Goal: Contribute content

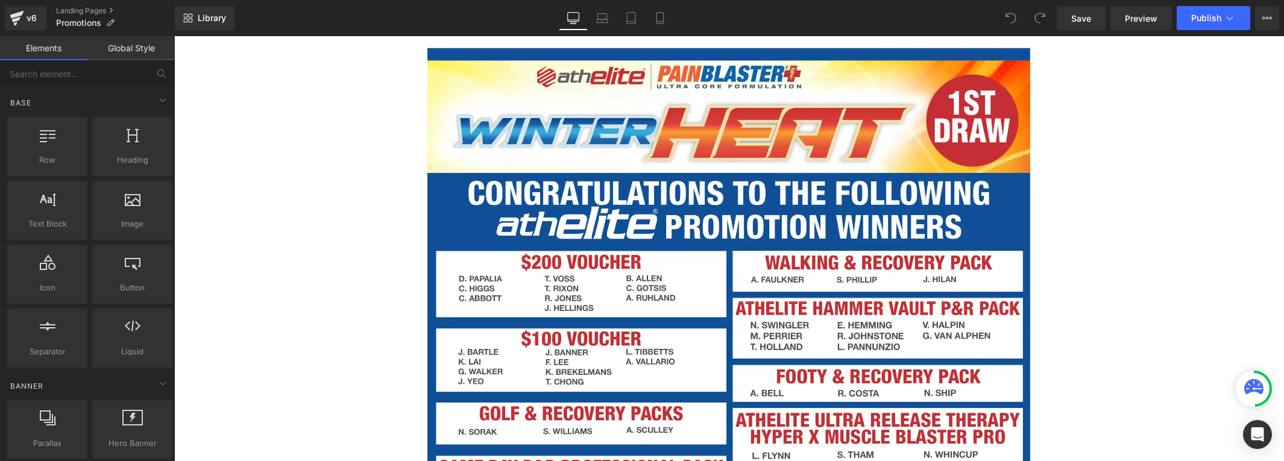
scroll to position [1161, 0]
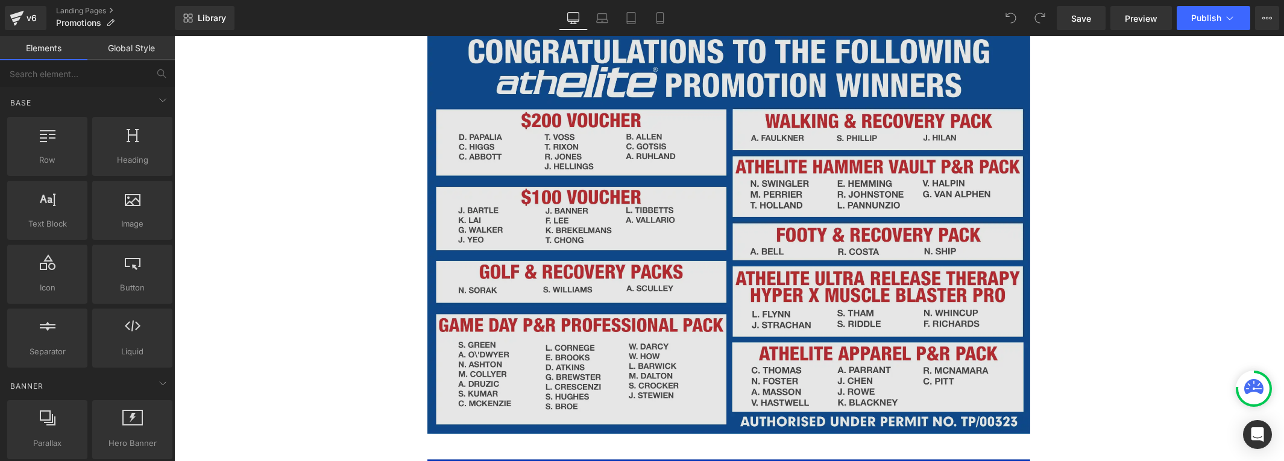
click at [728, 228] on img at bounding box center [728, 170] width 603 height 529
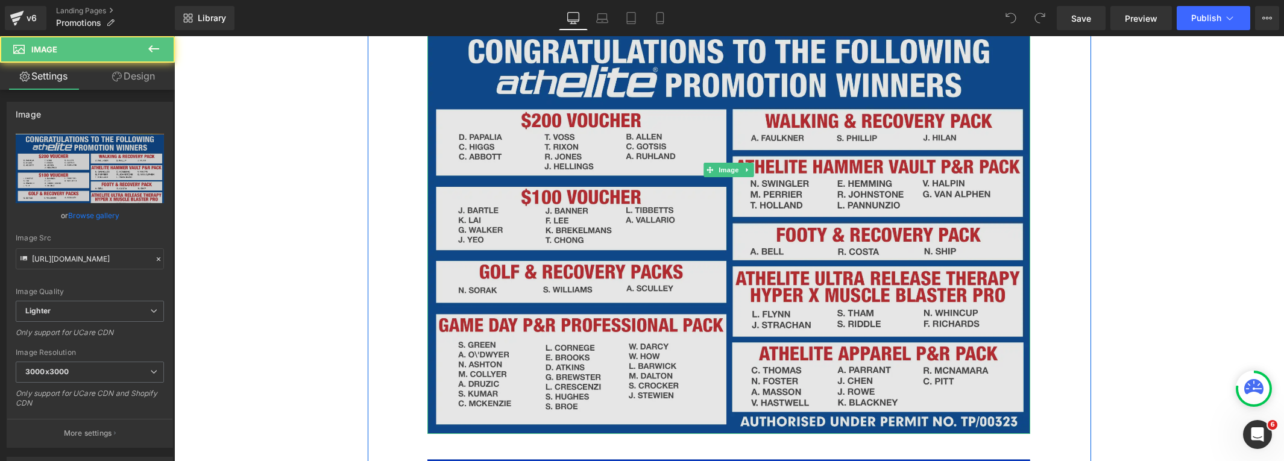
scroll to position [0, 0]
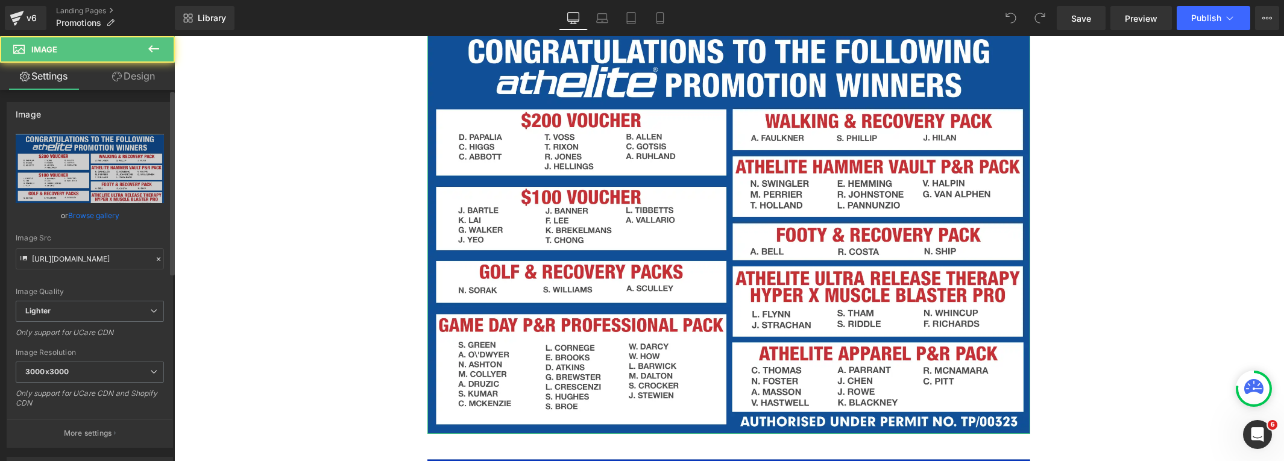
click at [104, 213] on link "Browse gallery" at bounding box center [93, 215] width 51 height 21
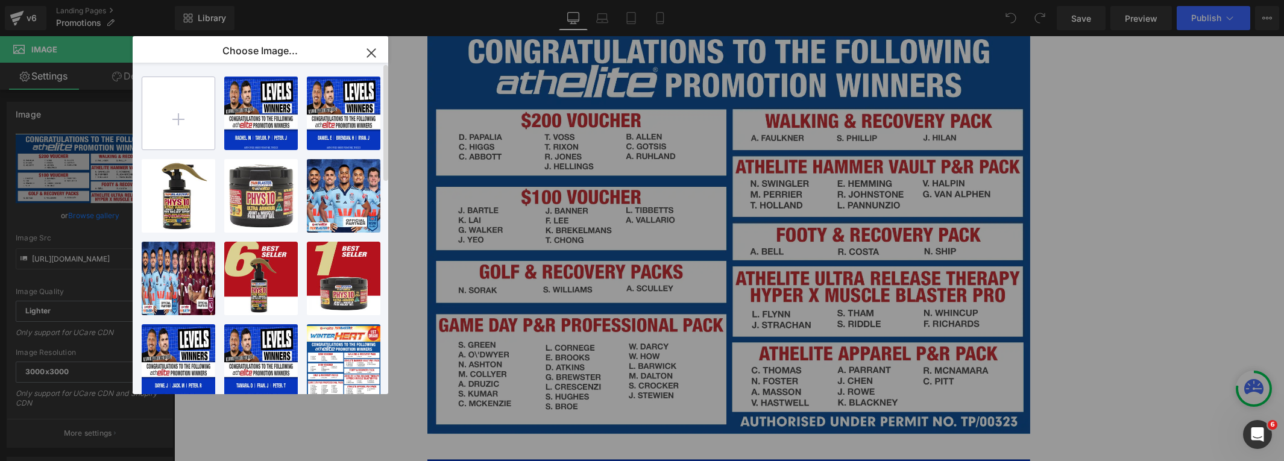
click at [165, 123] on input "file" at bounding box center [178, 113] width 72 height 72
type input "C:\fakepath\winter.webp"
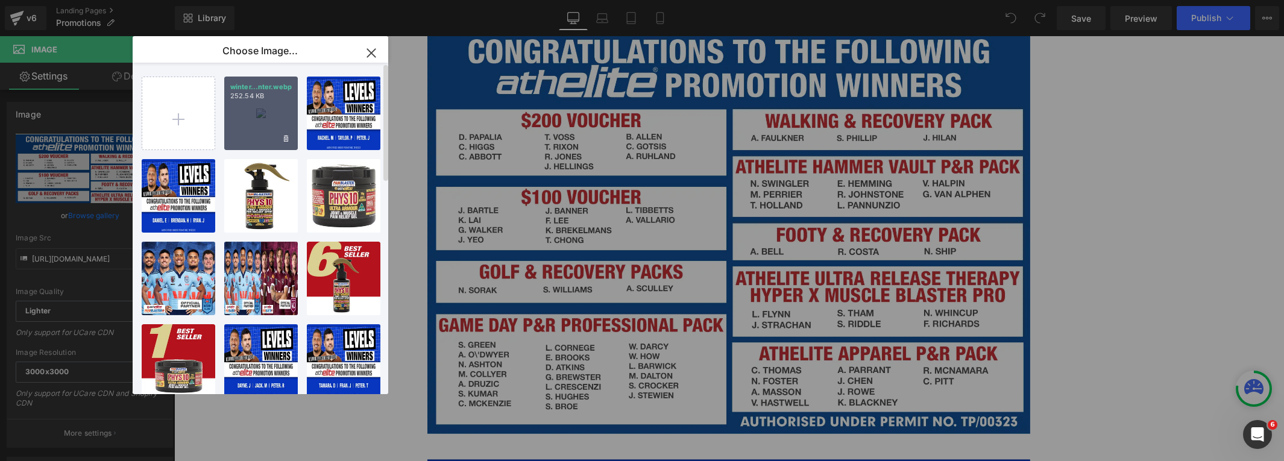
click at [228, 142] on div "winter...nter.webp 252.54 KB" at bounding box center [261, 114] width 74 height 74
type input "[URL][DOMAIN_NAME]"
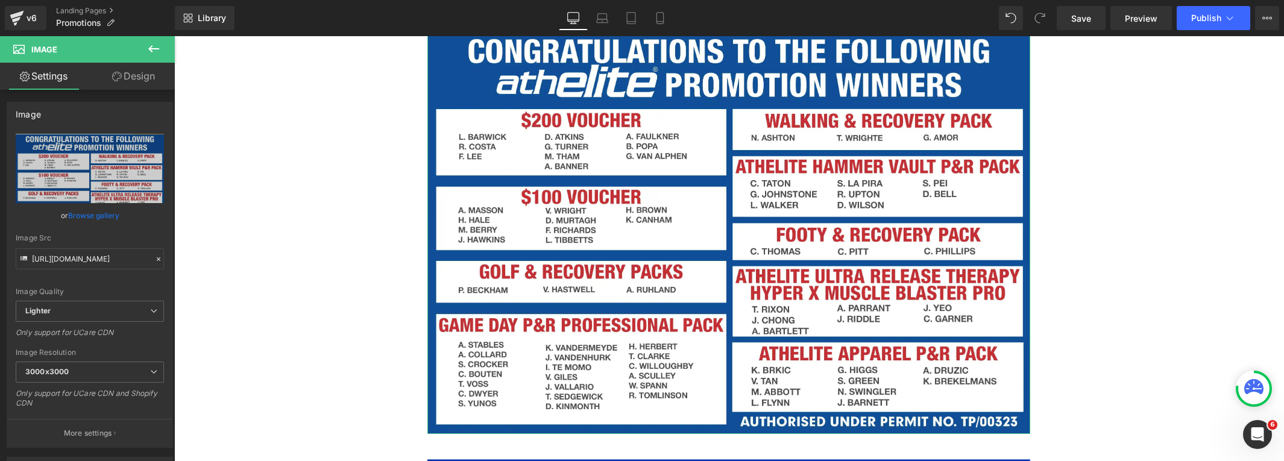
click at [108, 215] on link "Browse gallery" at bounding box center [93, 215] width 51 height 21
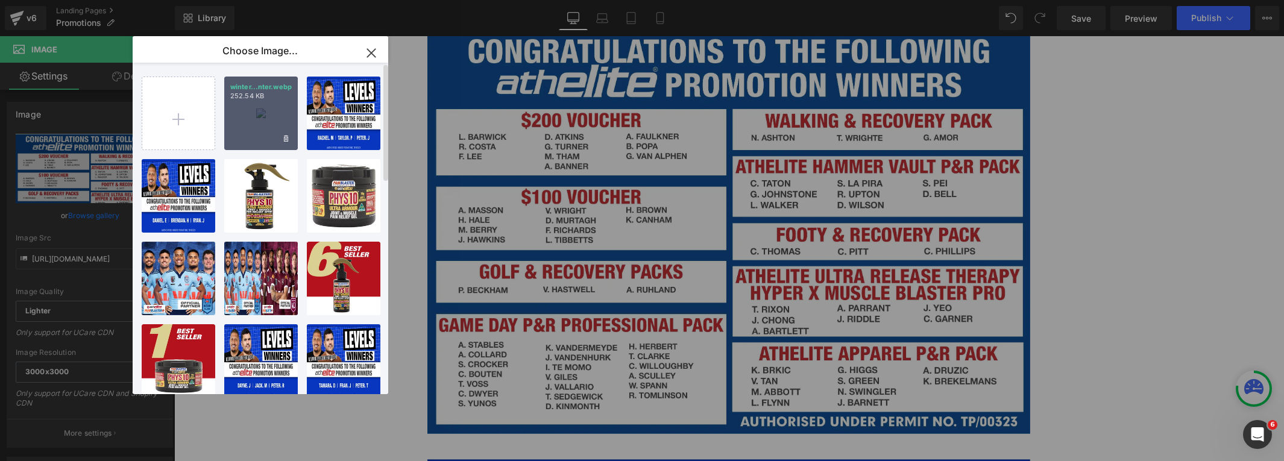
click at [248, 136] on div "winter...nter.webp 252.54 KB" at bounding box center [261, 114] width 74 height 74
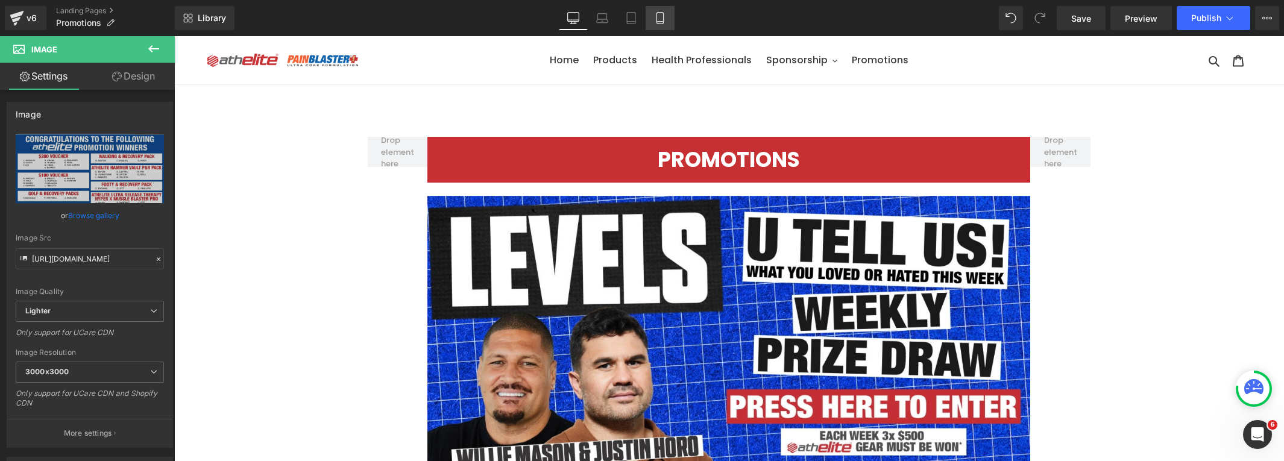
click at [665, 17] on icon at bounding box center [660, 18] width 12 height 12
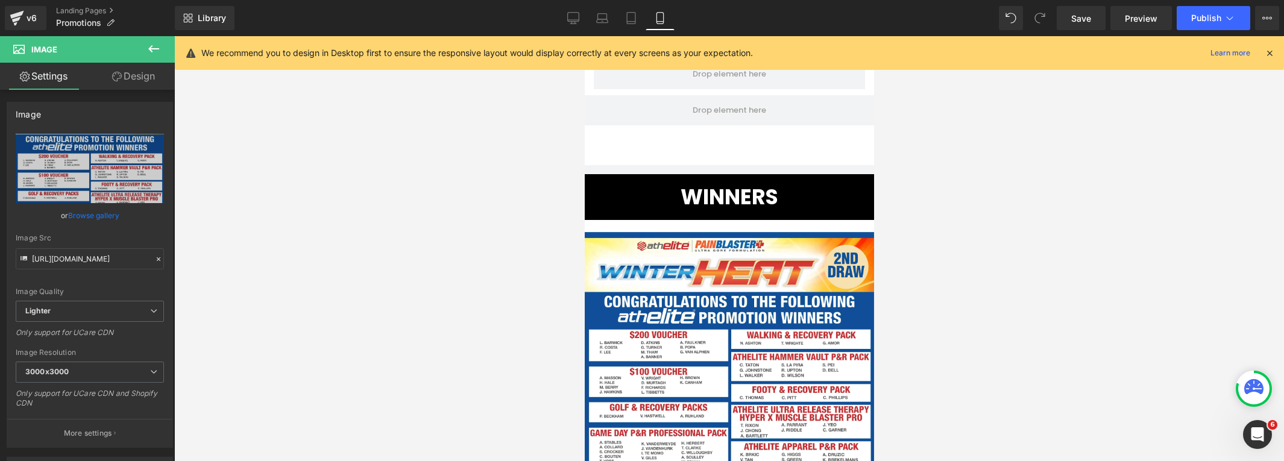
scroll to position [1011, 0]
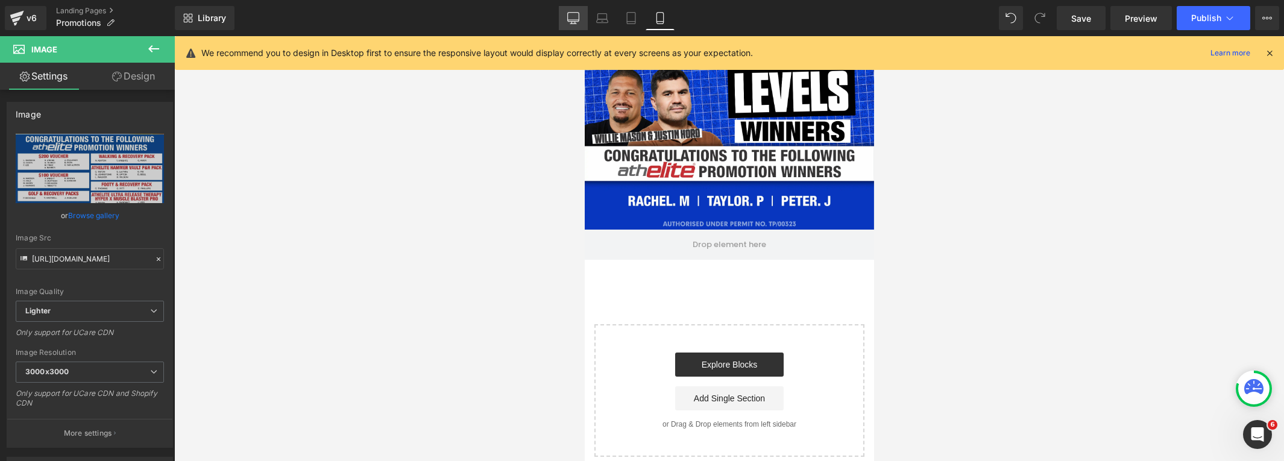
click at [579, 19] on icon at bounding box center [573, 17] width 11 height 9
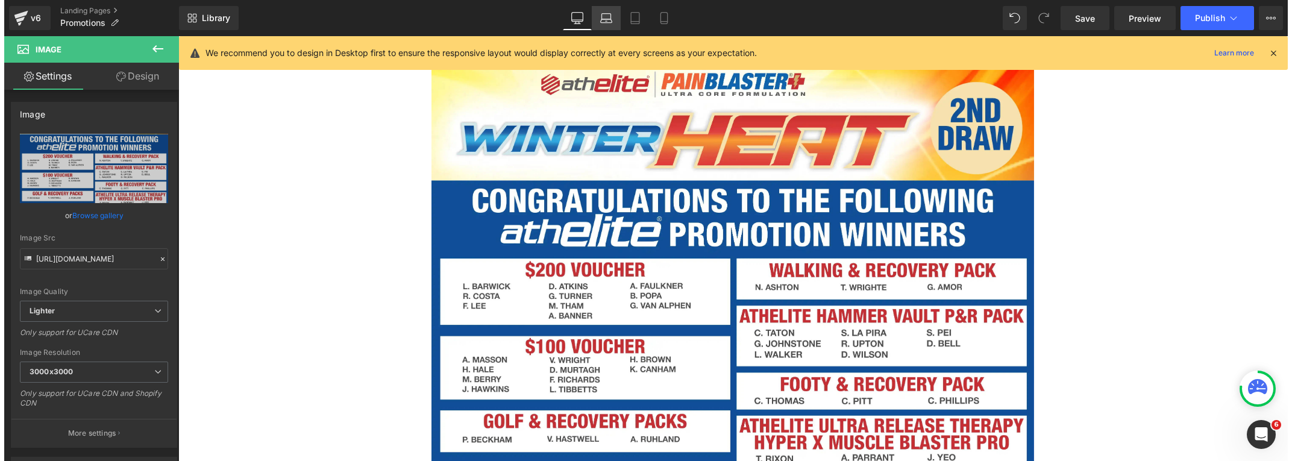
scroll to position [887, 0]
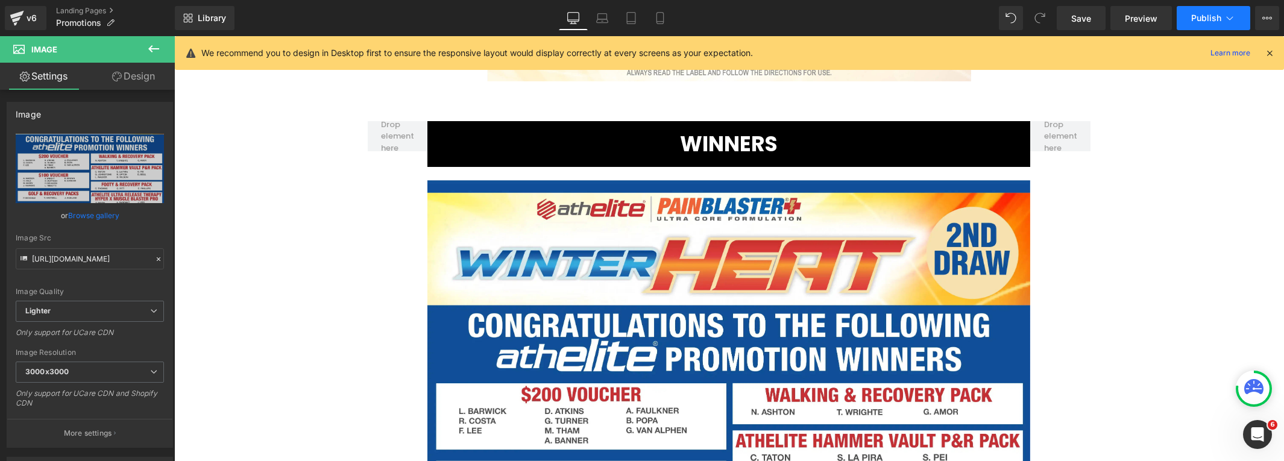
click at [1223, 17] on icon at bounding box center [1229, 18] width 12 height 12
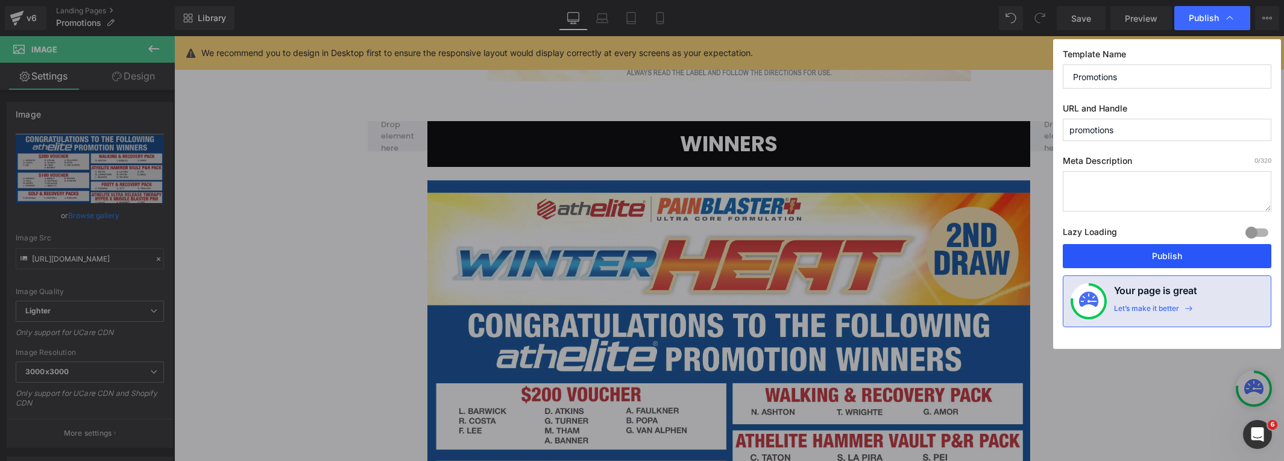
click at [1184, 257] on button "Publish" at bounding box center [1167, 256] width 209 height 24
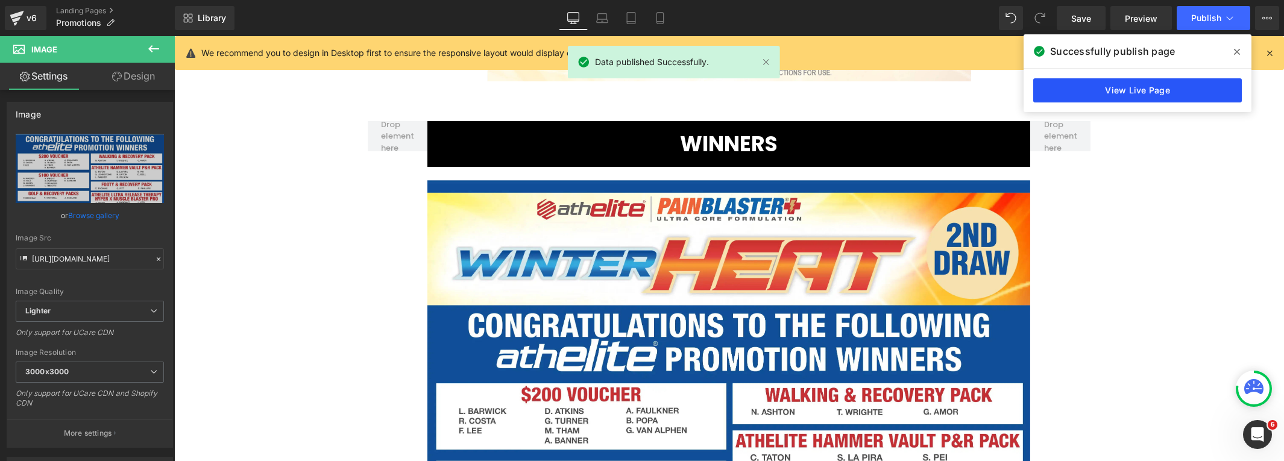
click at [1157, 95] on link "View Live Page" at bounding box center [1137, 90] width 209 height 24
